Goal: Information Seeking & Learning: Learn about a topic

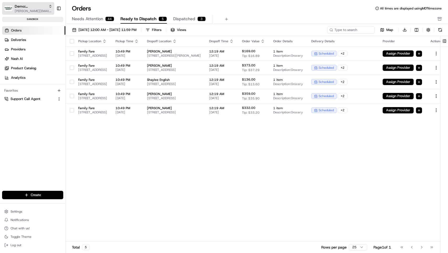
click at [25, 5] on span "Demo: [PERSON_NAME]" at bounding box center [31, 6] width 32 height 5
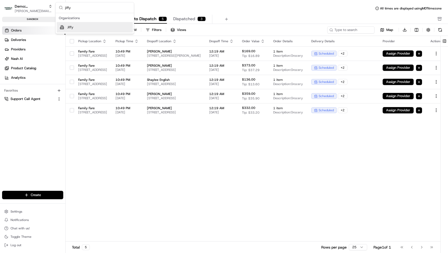
type input "jiffy"
click at [70, 28] on span "Jiffy" at bounding box center [70, 27] width 6 height 5
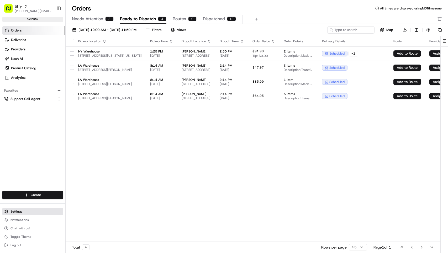
click at [17, 209] on button "Settings" at bounding box center [32, 211] width 61 height 7
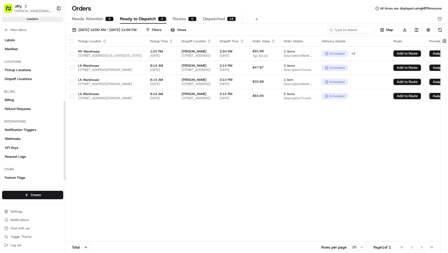
scroll to position [125, 0]
drag, startPoint x: 64, startPoint y: 109, endPoint x: 64, endPoint y: 176, distance: 67.2
click at [64, 176] on div at bounding box center [65, 141] width 2 height 80
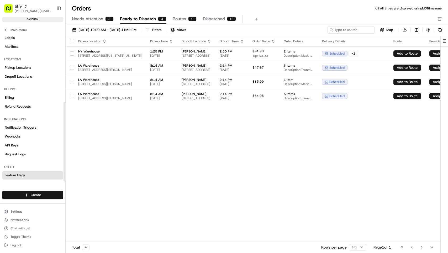
drag, startPoint x: 65, startPoint y: 150, endPoint x: 61, endPoint y: 176, distance: 25.9
click at [64, 178] on div at bounding box center [65, 142] width 2 height 80
drag, startPoint x: 64, startPoint y: 165, endPoint x: 64, endPoint y: 169, distance: 4.2
click at [64, 182] on div at bounding box center [65, 142] width 2 height 80
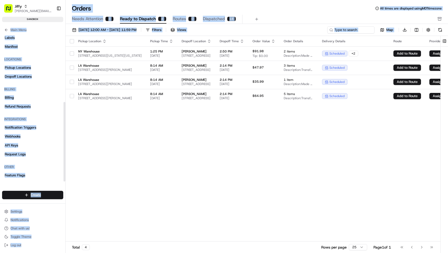
drag, startPoint x: 65, startPoint y: 165, endPoint x: 66, endPoint y: 160, distance: 5.1
click at [66, 160] on div "Jiffy [PERSON_NAME][EMAIL_ADDRESS][DOMAIN_NAME] Toggle Sidebar sandbox Orders D…" at bounding box center [224, 126] width 448 height 253
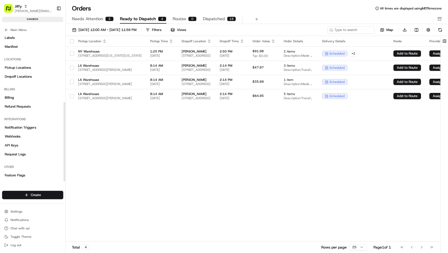
click at [65, 161] on div at bounding box center [65, 142] width 2 height 80
click at [85, 166] on div "Pickup Location Pickup Time Dropoff Location Dropoff Time Order Value Order Det…" at bounding box center [280, 139] width 428 height 206
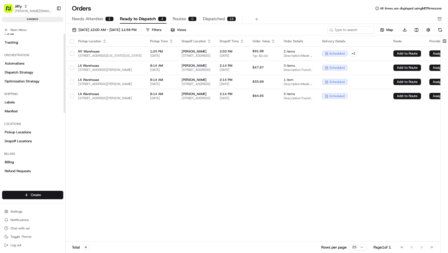
scroll to position [0, 0]
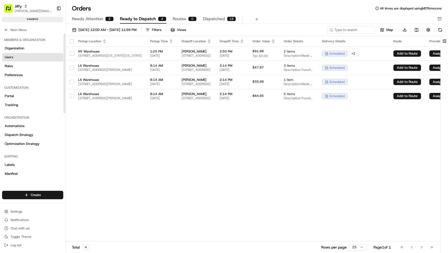
drag, startPoint x: 65, startPoint y: 160, endPoint x: 62, endPoint y: 58, distance: 102.7
click at [64, 58] on div at bounding box center [65, 74] width 2 height 80
drag, startPoint x: 20, startPoint y: 103, endPoint x: 17, endPoint y: 111, distance: 8.1
click at [18, 108] on div "Customization Portal Tracking" at bounding box center [32, 96] width 65 height 30
click at [8, 27] on button "Main Menu" at bounding box center [32, 29] width 61 height 7
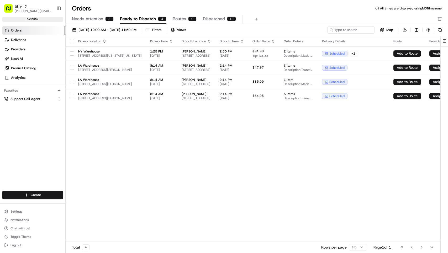
click at [24, 77] on span "Analytics" at bounding box center [18, 77] width 14 height 5
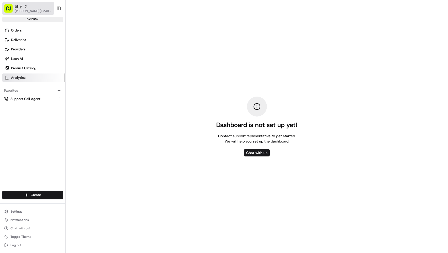
click at [30, 7] on div "Jiffy" at bounding box center [34, 6] width 38 height 5
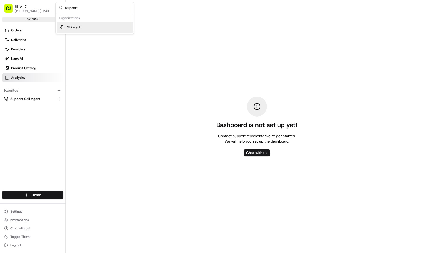
type input "skipcart"
click at [69, 27] on span "Skipcart" at bounding box center [73, 27] width 13 height 5
